Goal: Browse casually: Explore the website without a specific task or goal

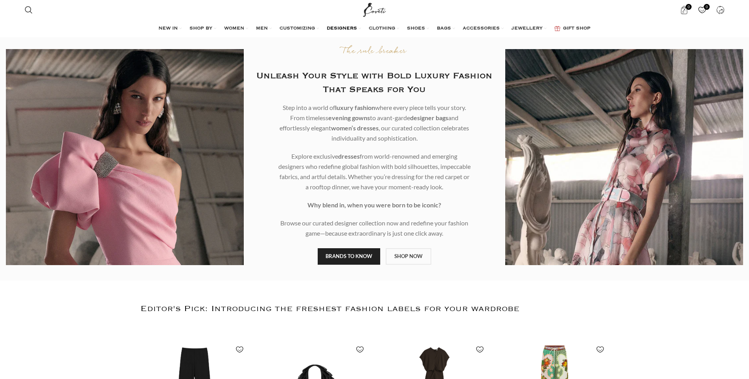
click at [358, 26] on link "DESIGNERS" at bounding box center [344, 29] width 34 height 16
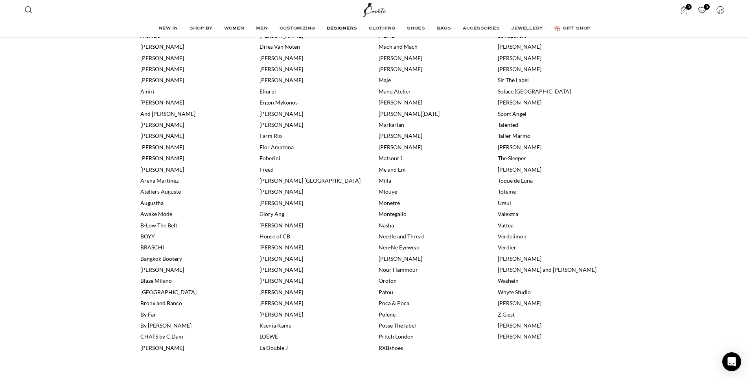
scroll to position [232, 0]
click at [525, 328] on link "[PERSON_NAME]" at bounding box center [520, 327] width 44 height 7
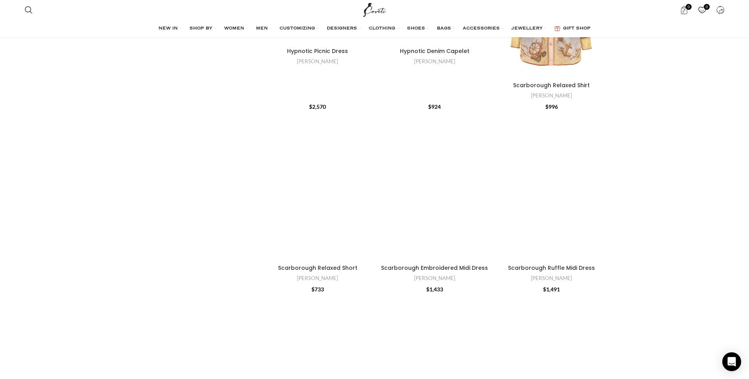
scroll to position [1720, 0]
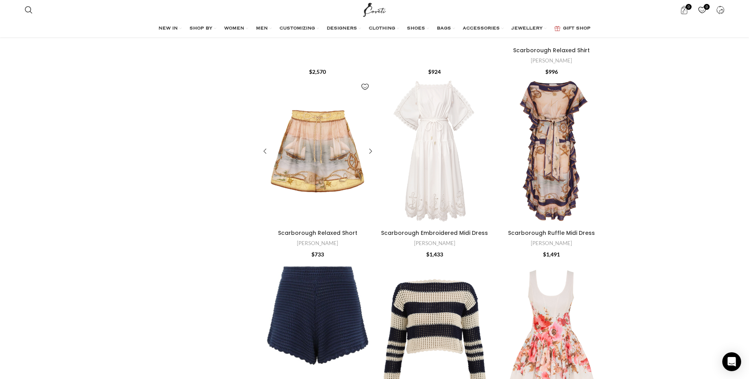
click at [331, 157] on div "Scarborough Relaxed Short" at bounding box center [325, 151] width 14 height 149
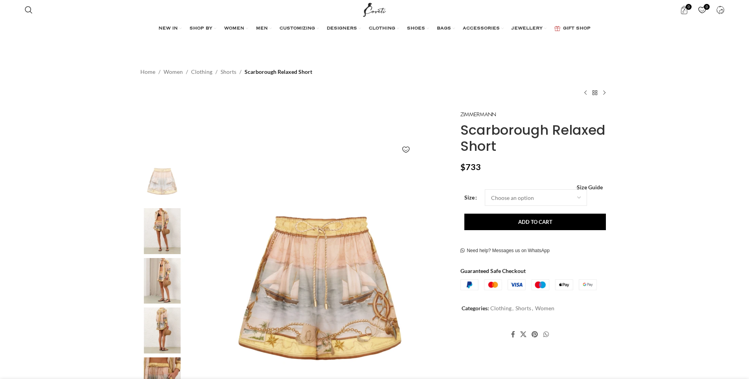
click at [163, 241] on img at bounding box center [162, 231] width 48 height 46
click at [168, 221] on img "2 / 8" at bounding box center [162, 231] width 48 height 46
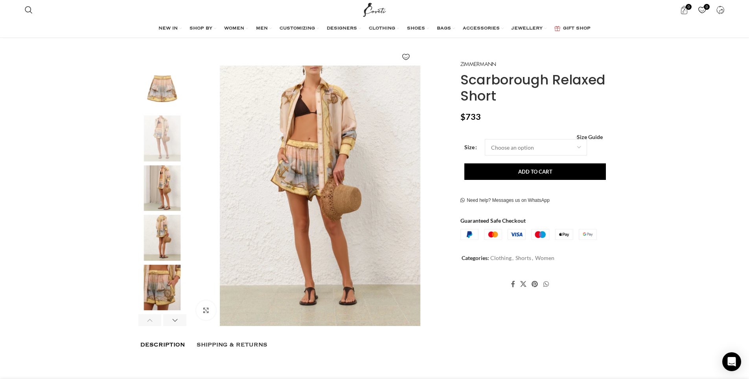
scroll to position [186, 0]
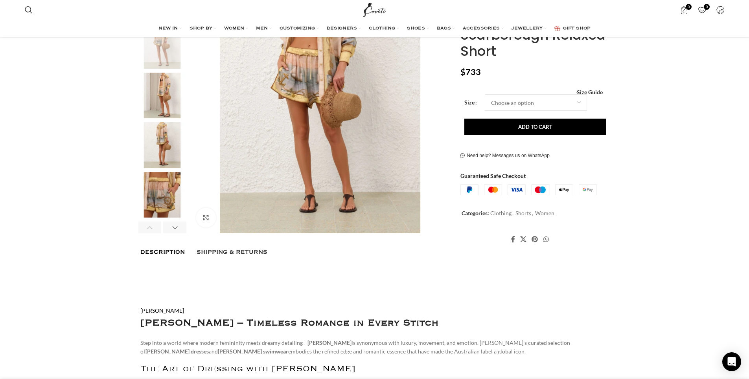
click at [151, 199] on img "5 / 8" at bounding box center [162, 195] width 48 height 46
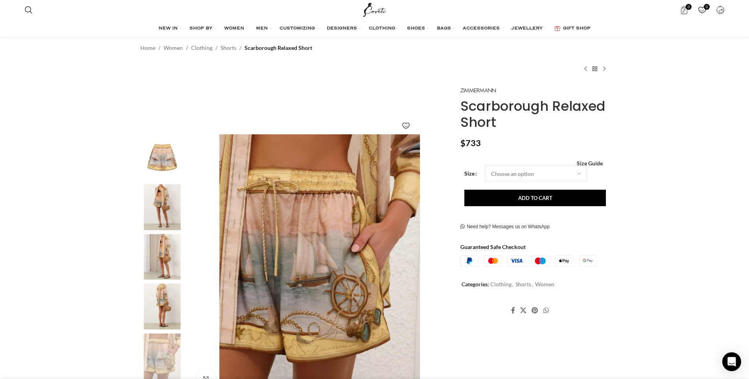
scroll to position [51, 0]
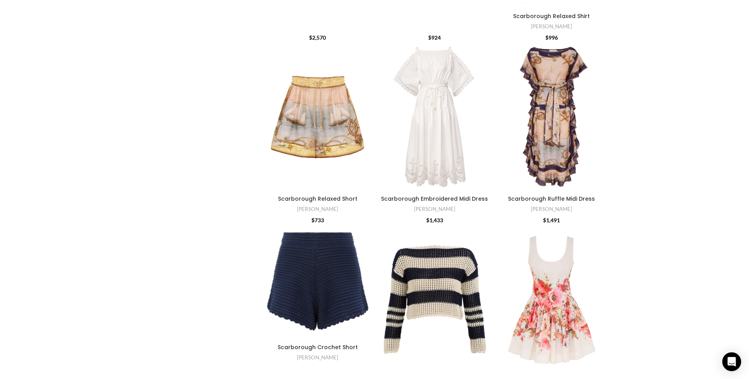
scroll to position [1776, 0]
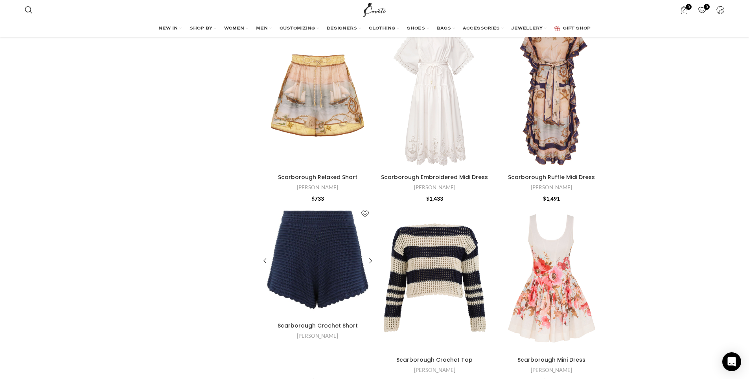
click at [320, 248] on div "Scarborough Crochet Short" at bounding box center [327, 261] width 19 height 115
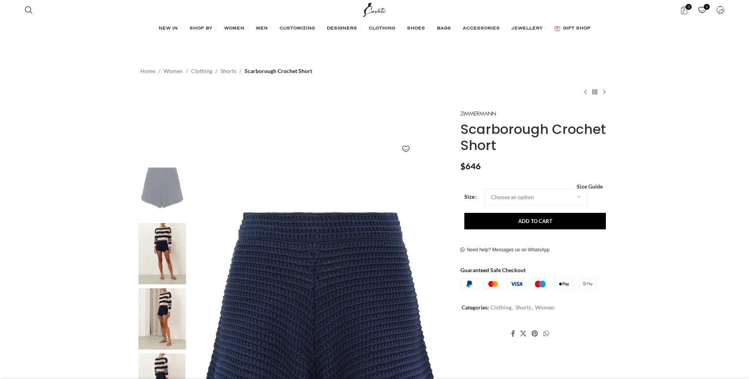
click at [167, 254] on img at bounding box center [162, 253] width 48 height 61
click at [152, 249] on img at bounding box center [162, 253] width 48 height 61
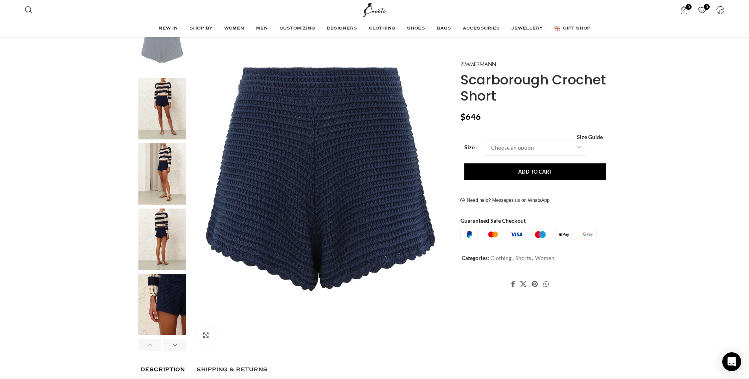
scroll to position [0, 83]
click at [178, 261] on img "4 / 6" at bounding box center [162, 239] width 48 height 61
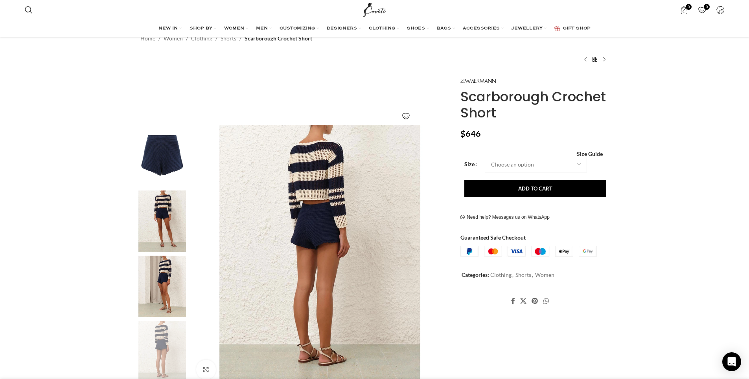
scroll to position [30, 0]
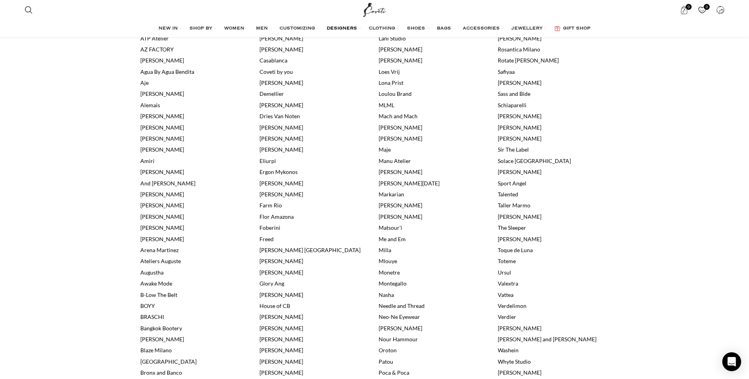
scroll to position [162, 0]
click at [507, 104] on link "Schiaparelli" at bounding box center [512, 106] width 29 height 7
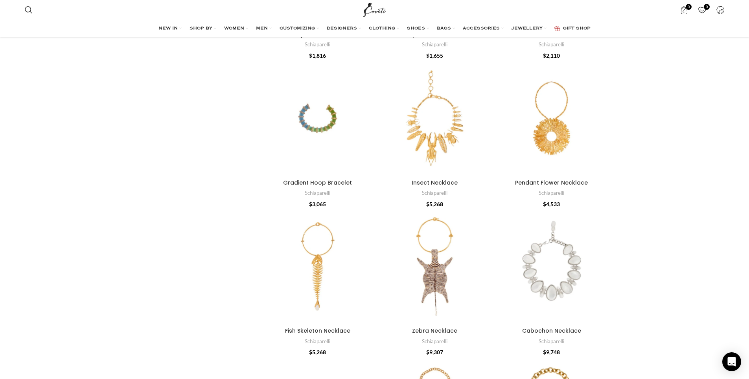
scroll to position [2236, 0]
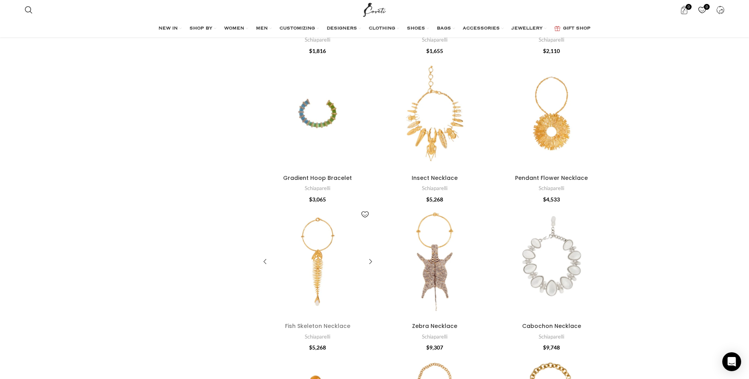
click at [327, 325] on link "Fish Skeleton Necklace" at bounding box center [317, 326] width 65 height 8
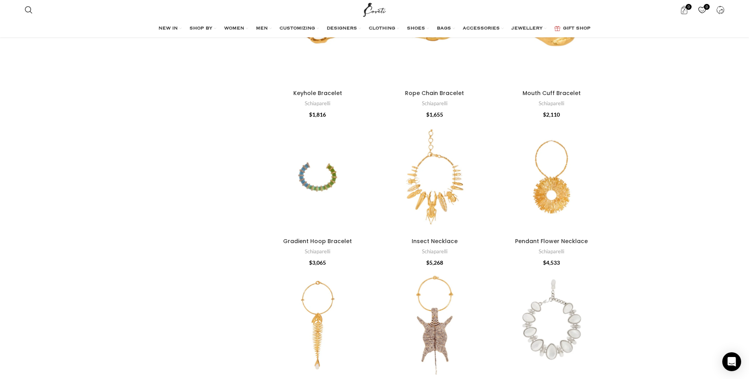
scroll to position [2158, 0]
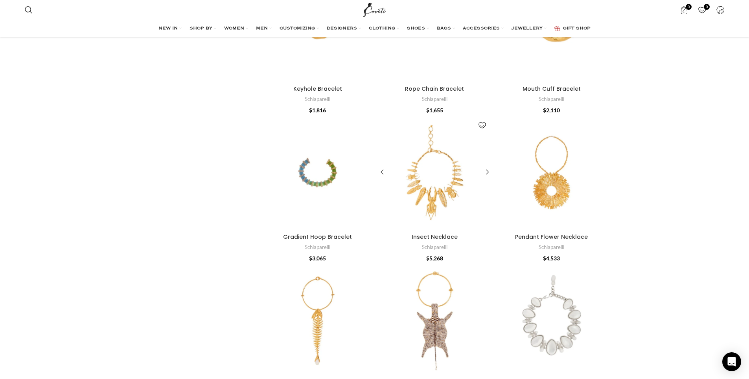
click at [448, 187] on div "Insect Necklace" at bounding box center [434, 173] width 38 height 115
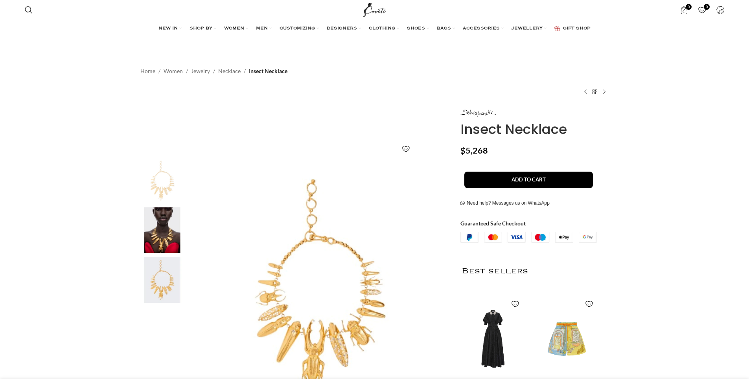
click at [165, 229] on img at bounding box center [162, 231] width 48 height 46
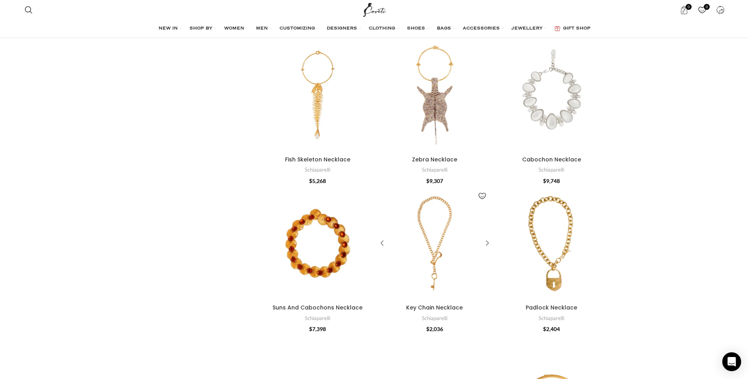
scroll to position [2393, 0]
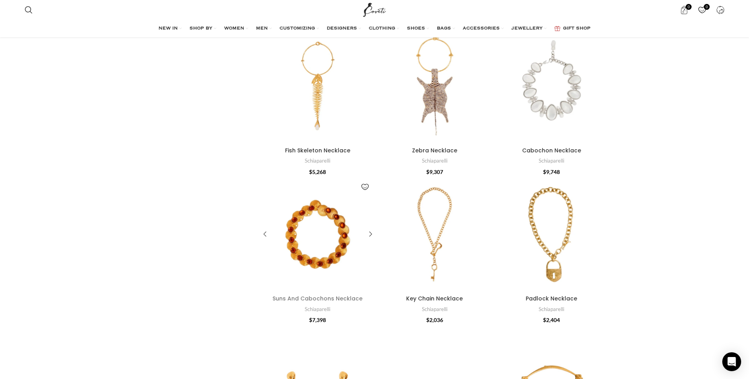
click at [327, 295] on link "Suns And Cabochons Necklace" at bounding box center [317, 299] width 90 height 8
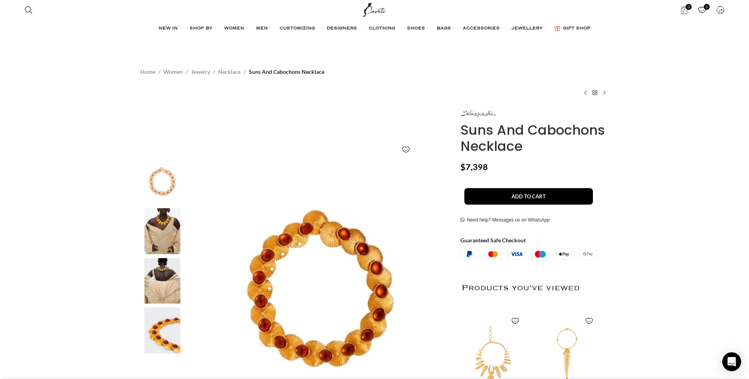
click at [151, 232] on img "2 / 4" at bounding box center [162, 231] width 48 height 46
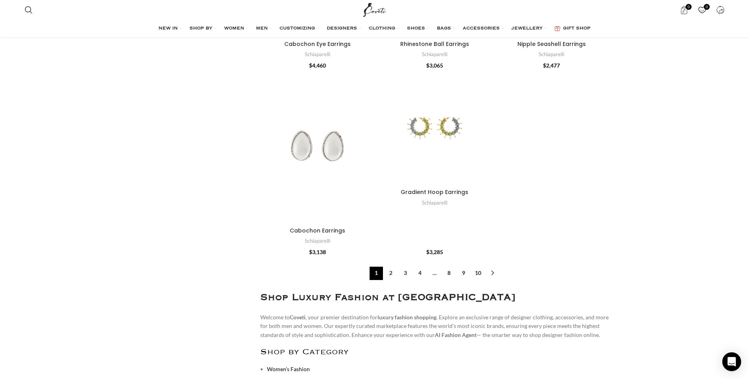
scroll to position [3030, 0]
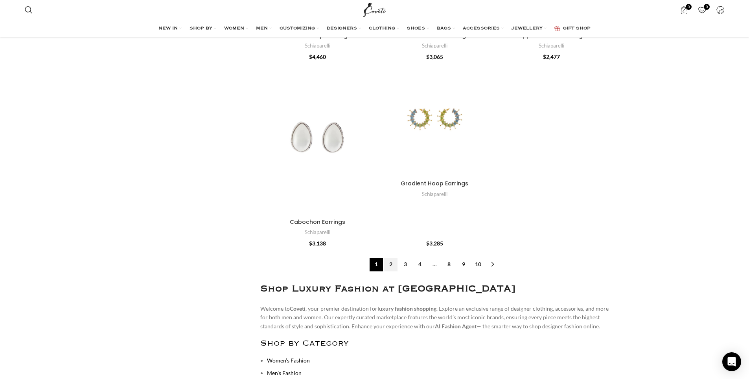
click at [387, 264] on link "2" at bounding box center [390, 264] width 13 height 13
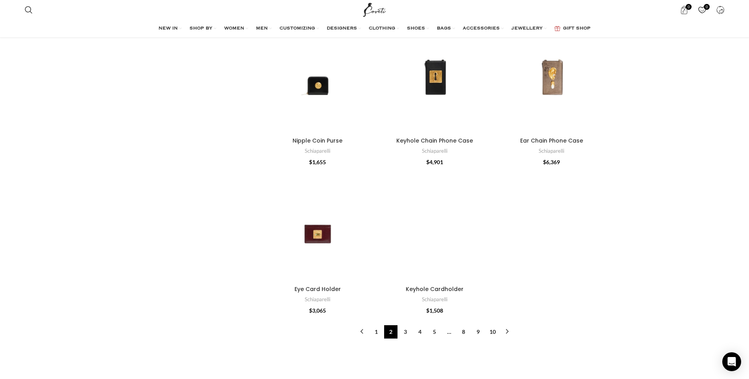
scroll to position [2524, 0]
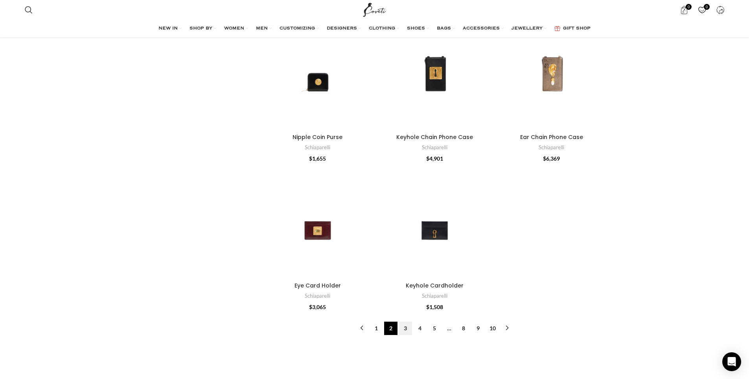
click at [406, 329] on link "3" at bounding box center [405, 328] width 13 height 13
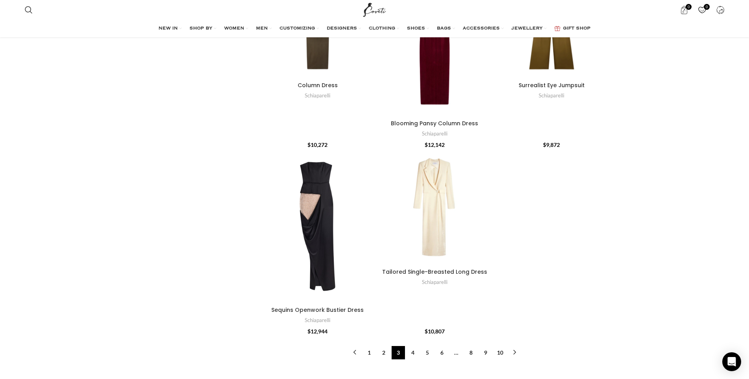
scroll to position [2541, 0]
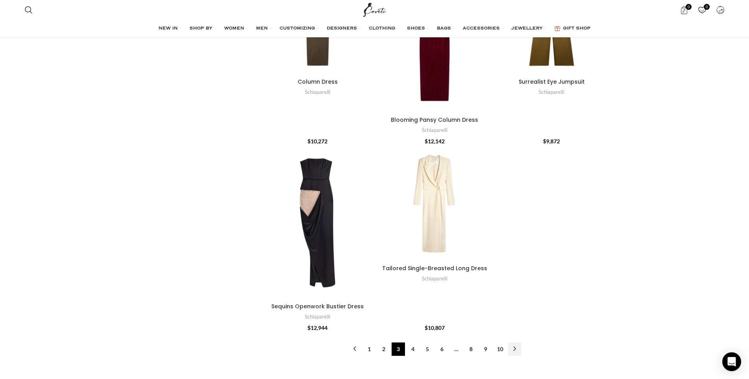
click at [513, 352] on link "→" at bounding box center [514, 349] width 13 height 13
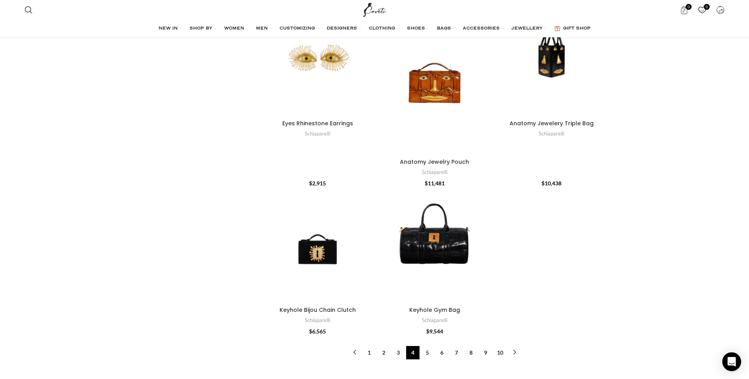
scroll to position [2556, 0]
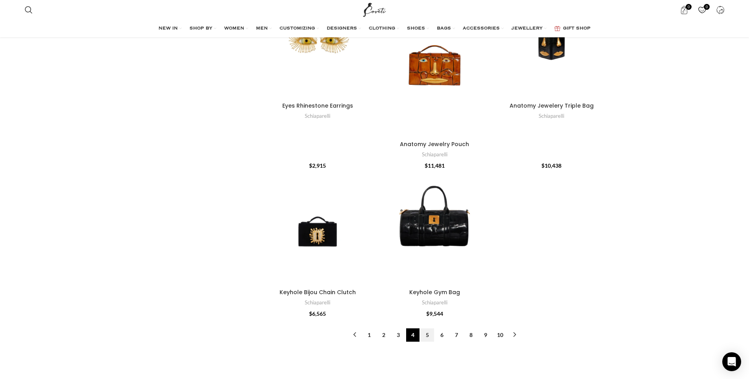
click at [430, 333] on link "5" at bounding box center [427, 335] width 13 height 13
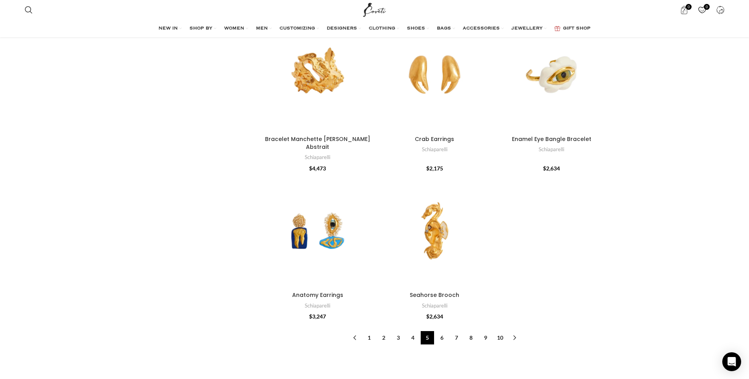
scroll to position [2518, 0]
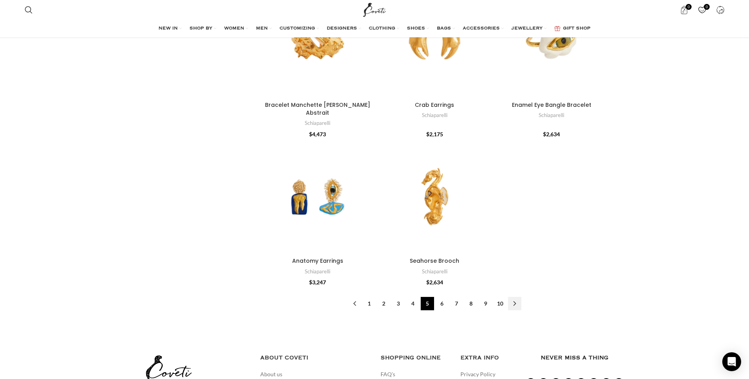
click at [511, 297] on link "→" at bounding box center [514, 303] width 13 height 13
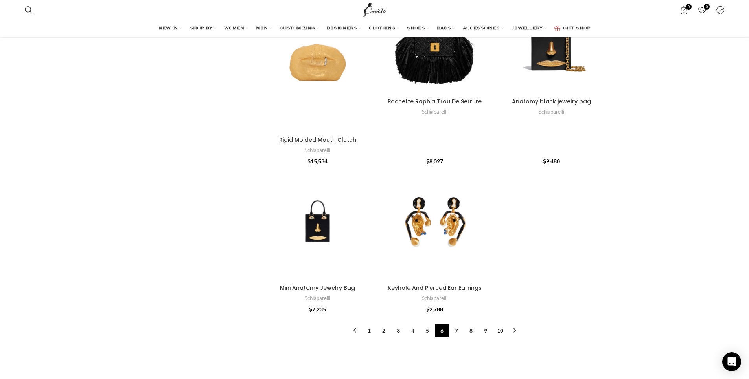
scroll to position [2567, 0]
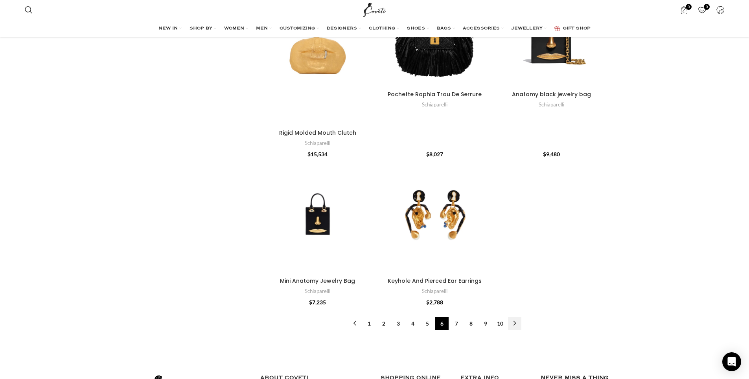
click at [513, 323] on link "→" at bounding box center [514, 323] width 13 height 13
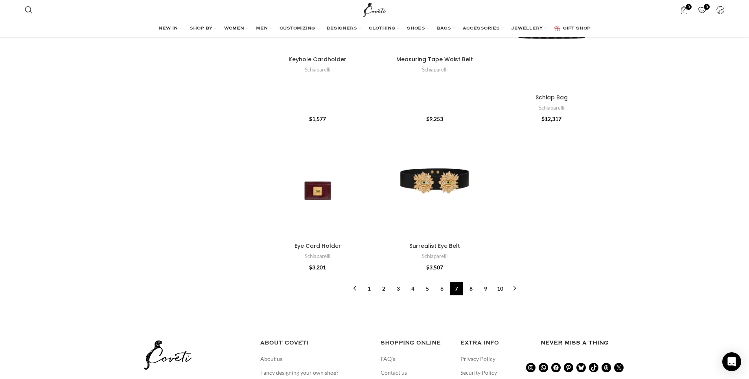
scroll to position [2422, 0]
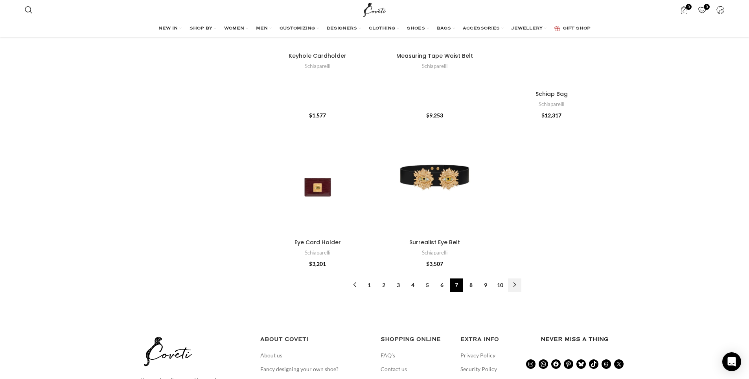
click at [514, 284] on link "→" at bounding box center [514, 285] width 13 height 13
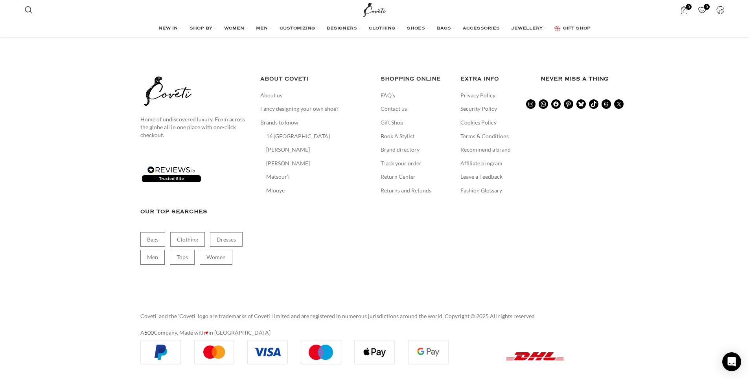
scroll to position [3165, 0]
click at [485, 31] on link "9" at bounding box center [485, 24] width 13 height 13
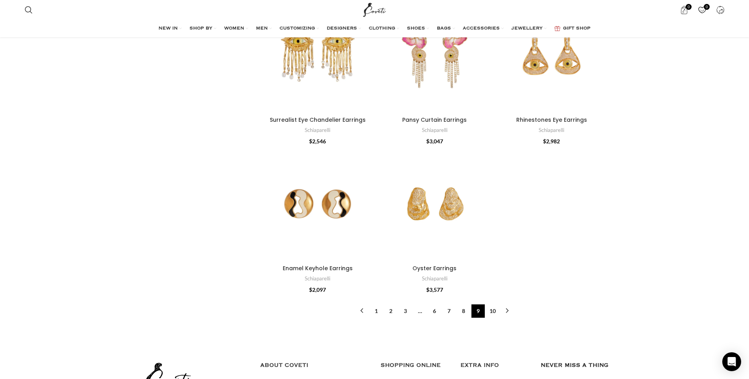
scroll to position [2545, 0]
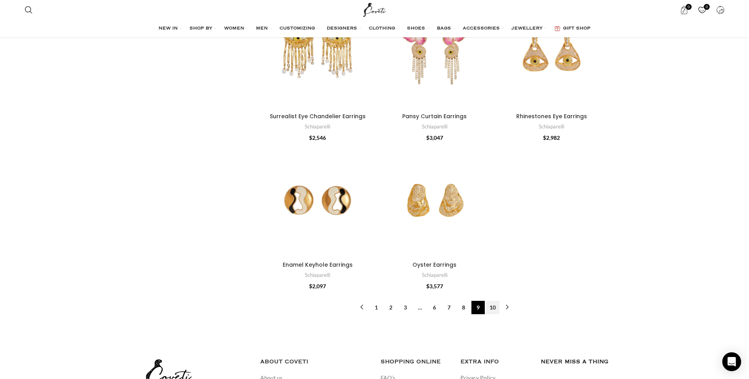
click at [495, 305] on link "10" at bounding box center [492, 307] width 13 height 13
